Goal: Book appointment/travel/reservation

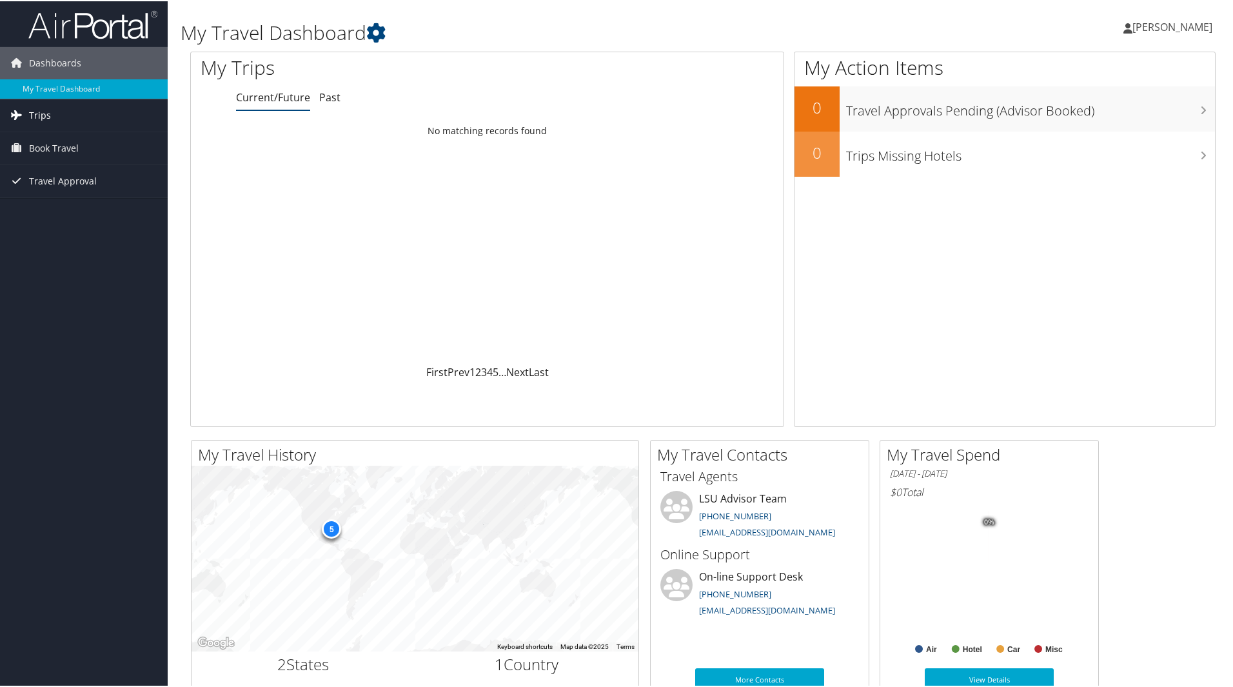
click at [40, 110] on span "Trips" at bounding box center [40, 114] width 22 height 32
click at [66, 142] on link "Current/Future Trips" at bounding box center [84, 139] width 168 height 19
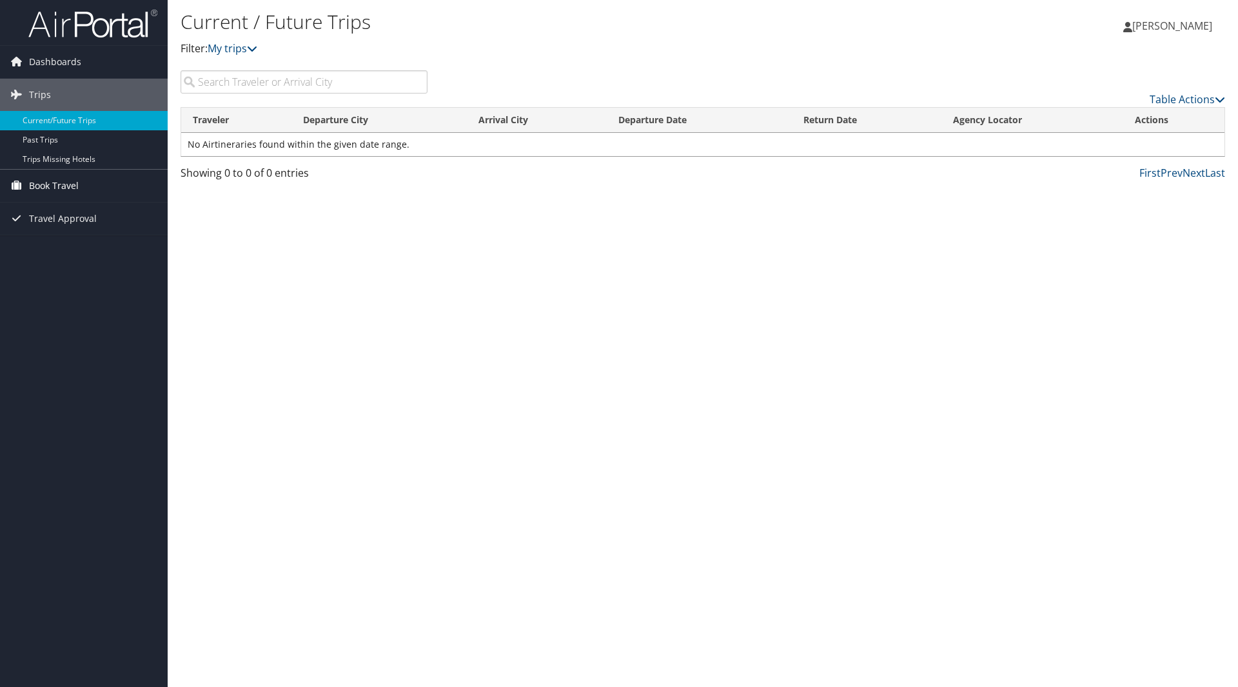
click at [108, 180] on link "Book Travel" at bounding box center [84, 186] width 168 height 32
click at [68, 224] on link "Book/Manage Online Trips" at bounding box center [84, 230] width 168 height 19
